Goal: Information Seeking & Learning: Learn about a topic

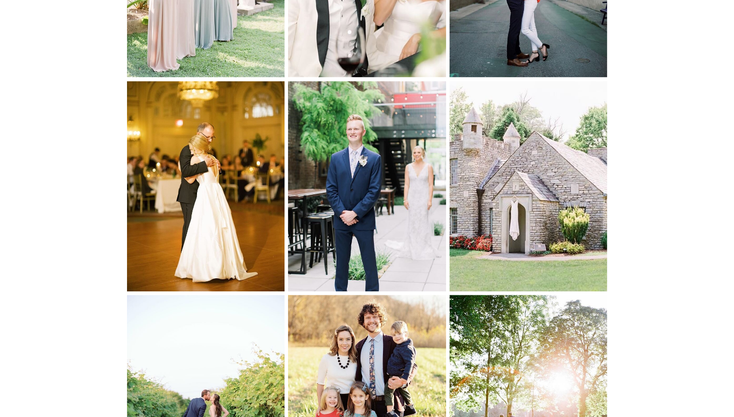
scroll to position [3909, 0]
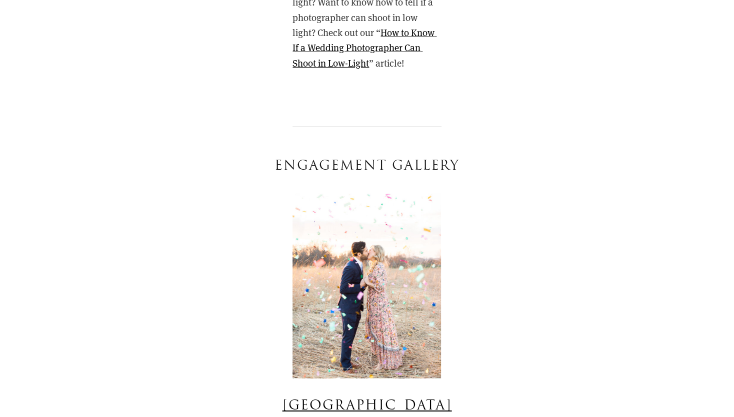
scroll to position [6212, 0]
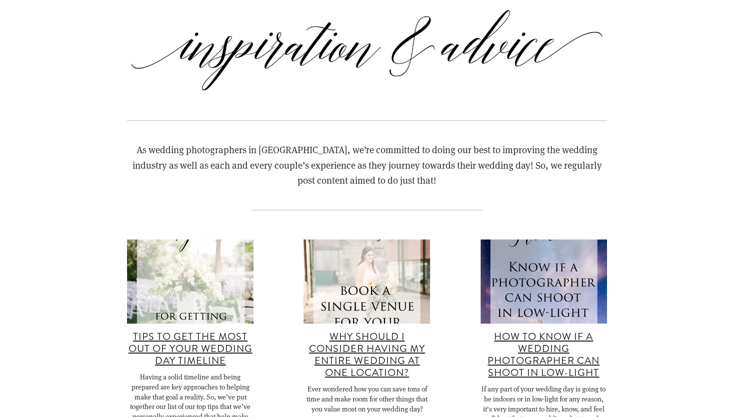
scroll to position [7491, 0]
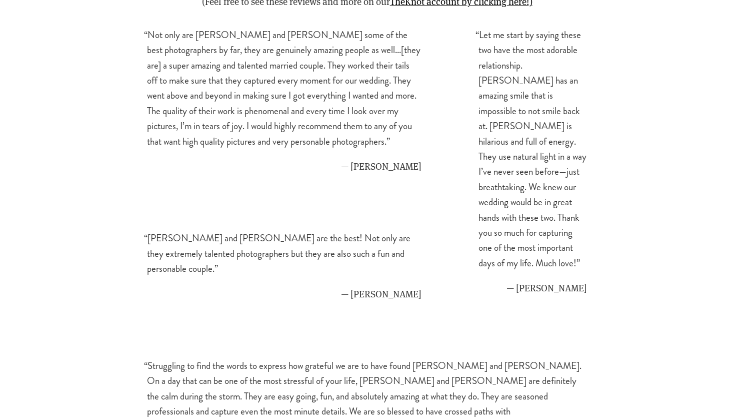
scroll to position [9042, 0]
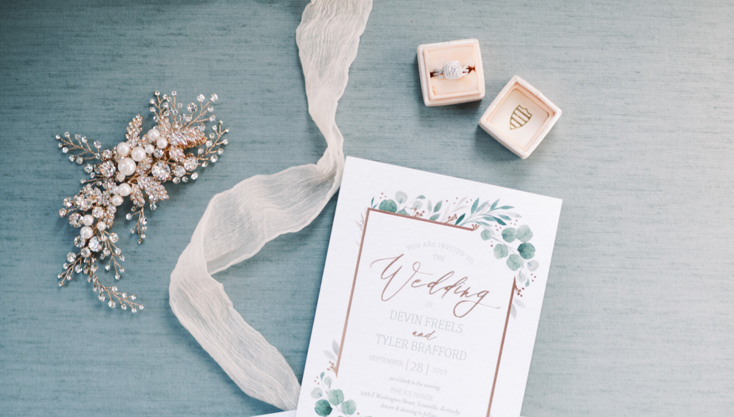
scroll to position [9777, 0]
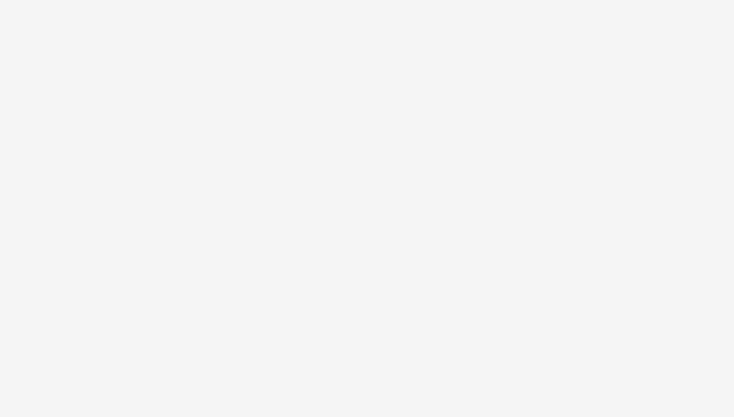
scroll to position [11956, 0]
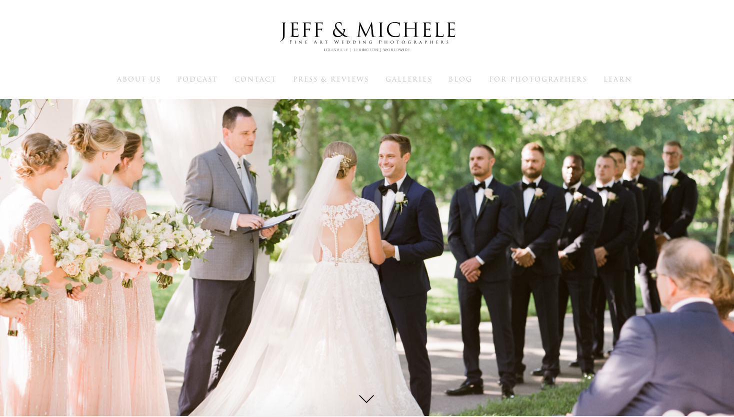
scroll to position [27, 0]
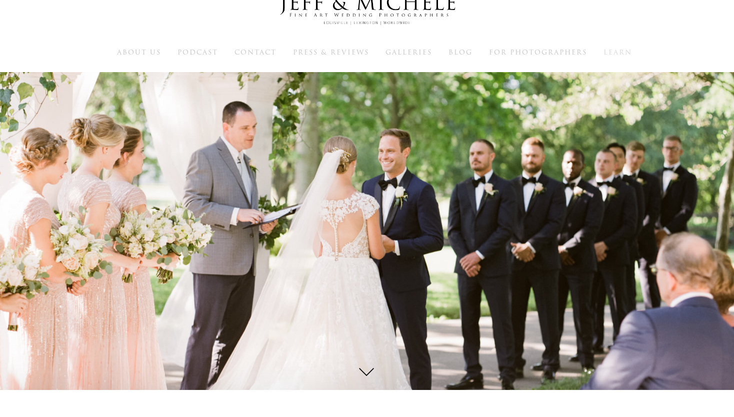
click at [622, 53] on span "Learn" at bounding box center [618, 53] width 29 height 10
click at [250, 55] on span "Contact" at bounding box center [256, 53] width 42 height 10
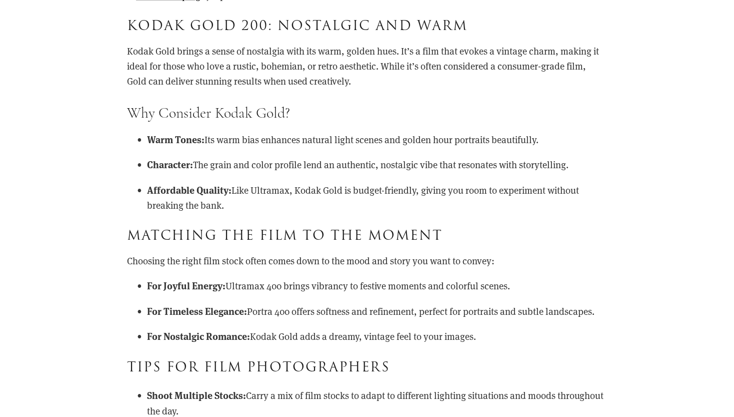
scroll to position [1057, 0]
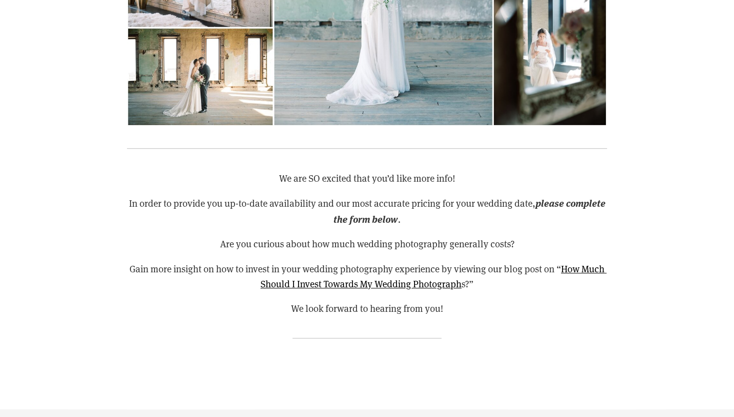
scroll to position [591, 0]
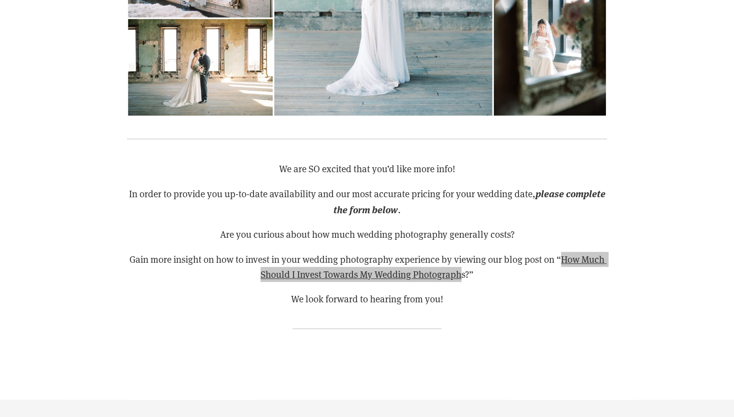
drag, startPoint x: 281, startPoint y: 270, endPoint x: 457, endPoint y: 46, distance: 285.0
click at [0, 0] on div "We are SO excited that you’d like more info! In order to provide you up-to-date…" at bounding box center [367, 86] width 734 height 626
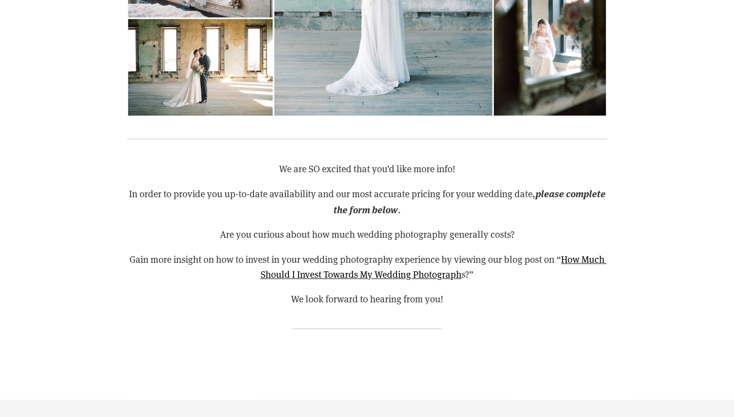
click at [260, 229] on p "Are you curious about how much wedding photography generally costs?" at bounding box center [367, 234] width 480 height 15
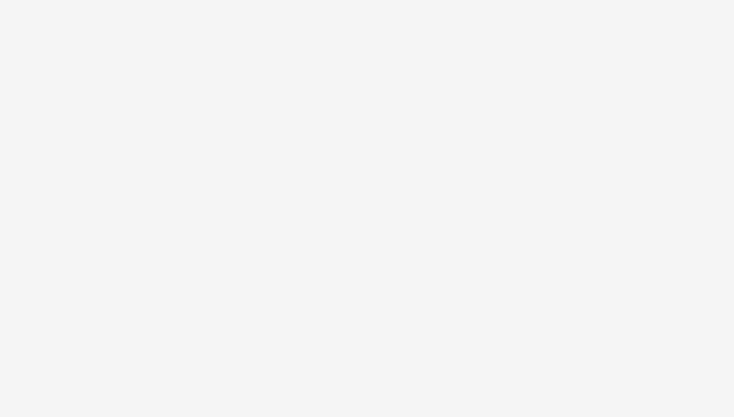
scroll to position [1531, 0]
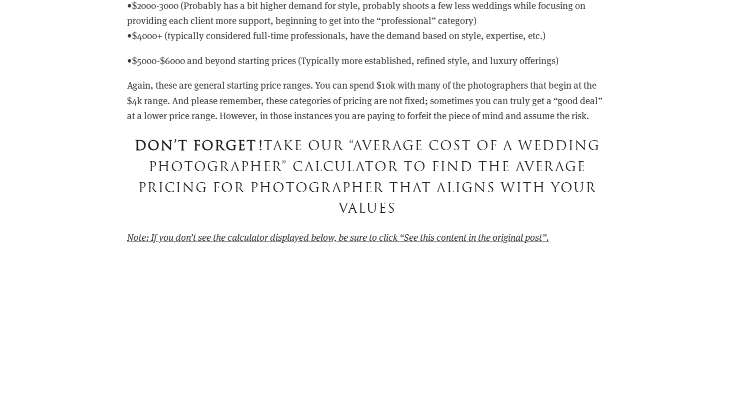
scroll to position [11155, 0]
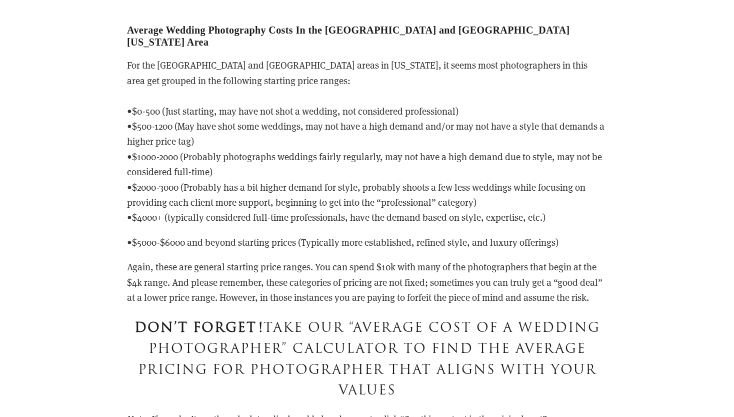
drag, startPoint x: 192, startPoint y: 262, endPoint x: 482, endPoint y: 5, distance: 387.8
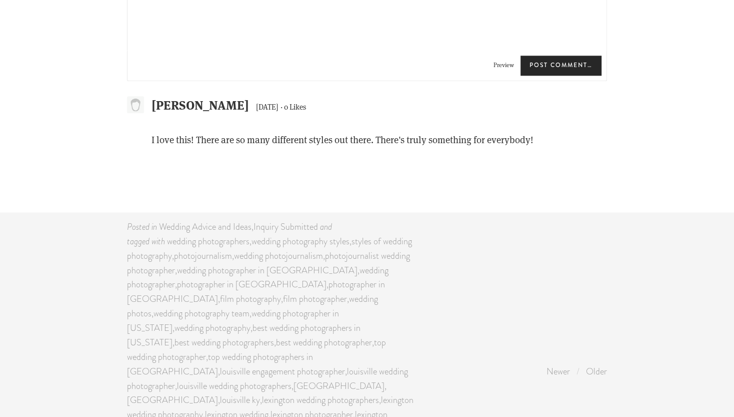
scroll to position [7758, 0]
